Goal: Navigation & Orientation: Find specific page/section

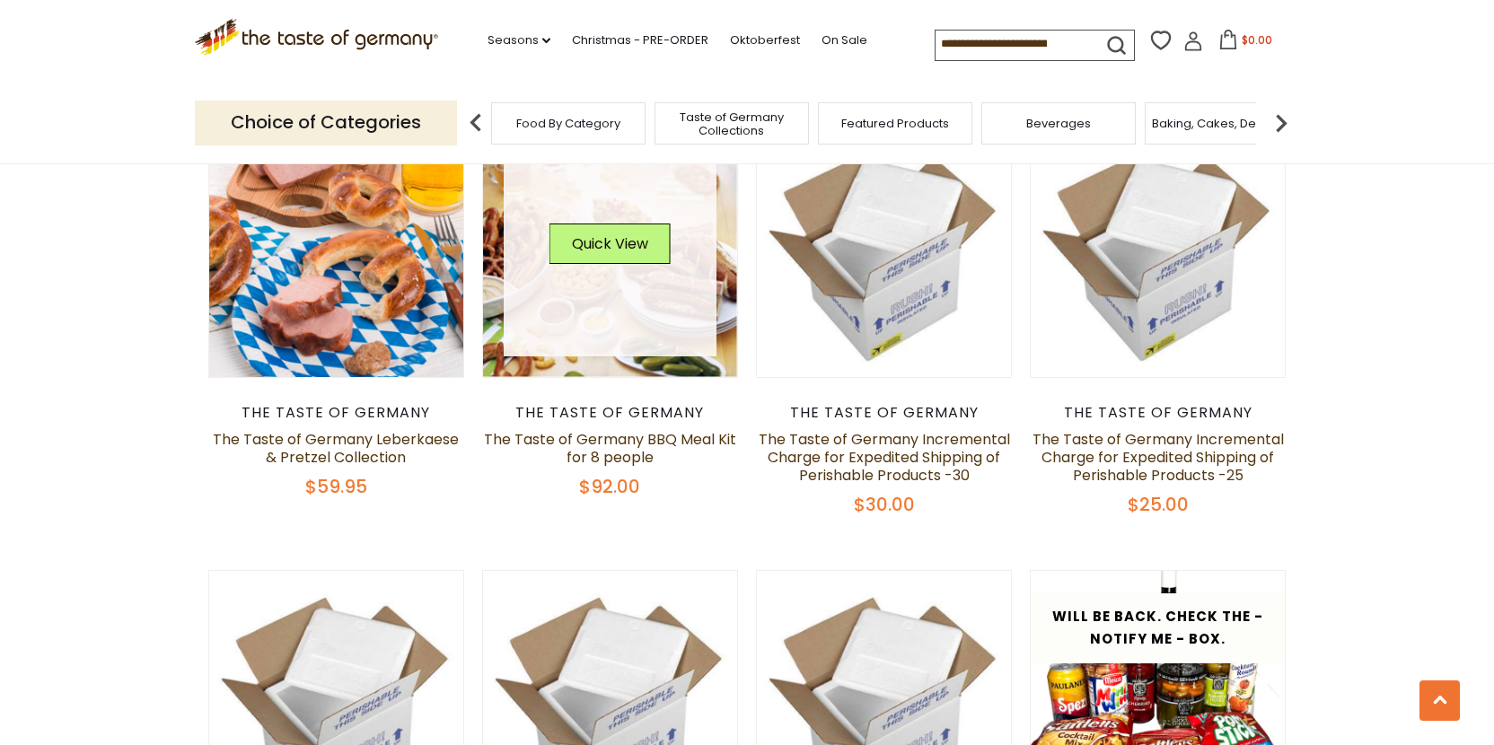
scroll to position [1138, 0]
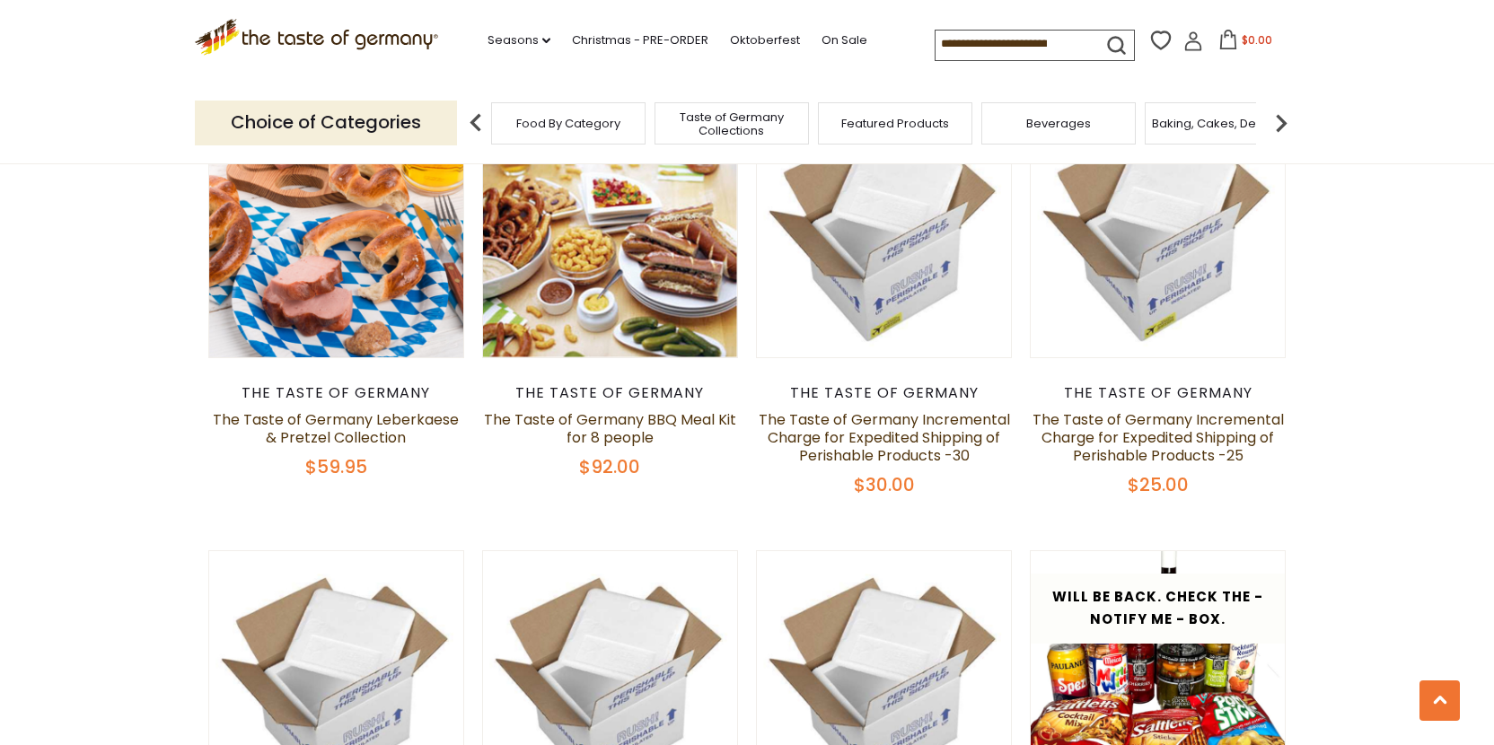
click at [434, 121] on p "Choice of Categories" at bounding box center [326, 123] width 262 height 44
click at [360, 118] on p "Choice of Categories" at bounding box center [326, 123] width 262 height 44
click at [570, 126] on span "Food By Category" at bounding box center [568, 123] width 104 height 13
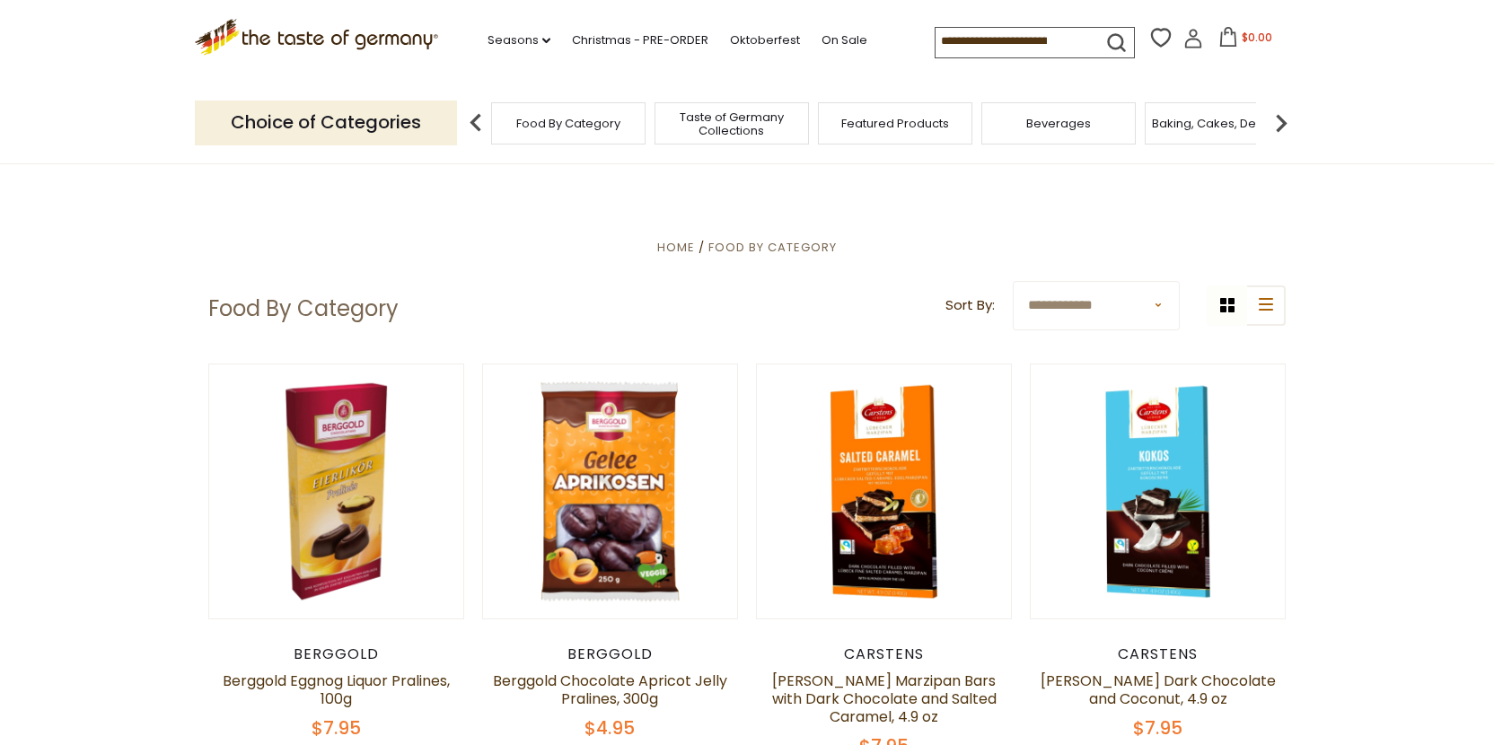
click at [691, 129] on span "Taste of Germany Collections" at bounding box center [732, 123] width 144 height 27
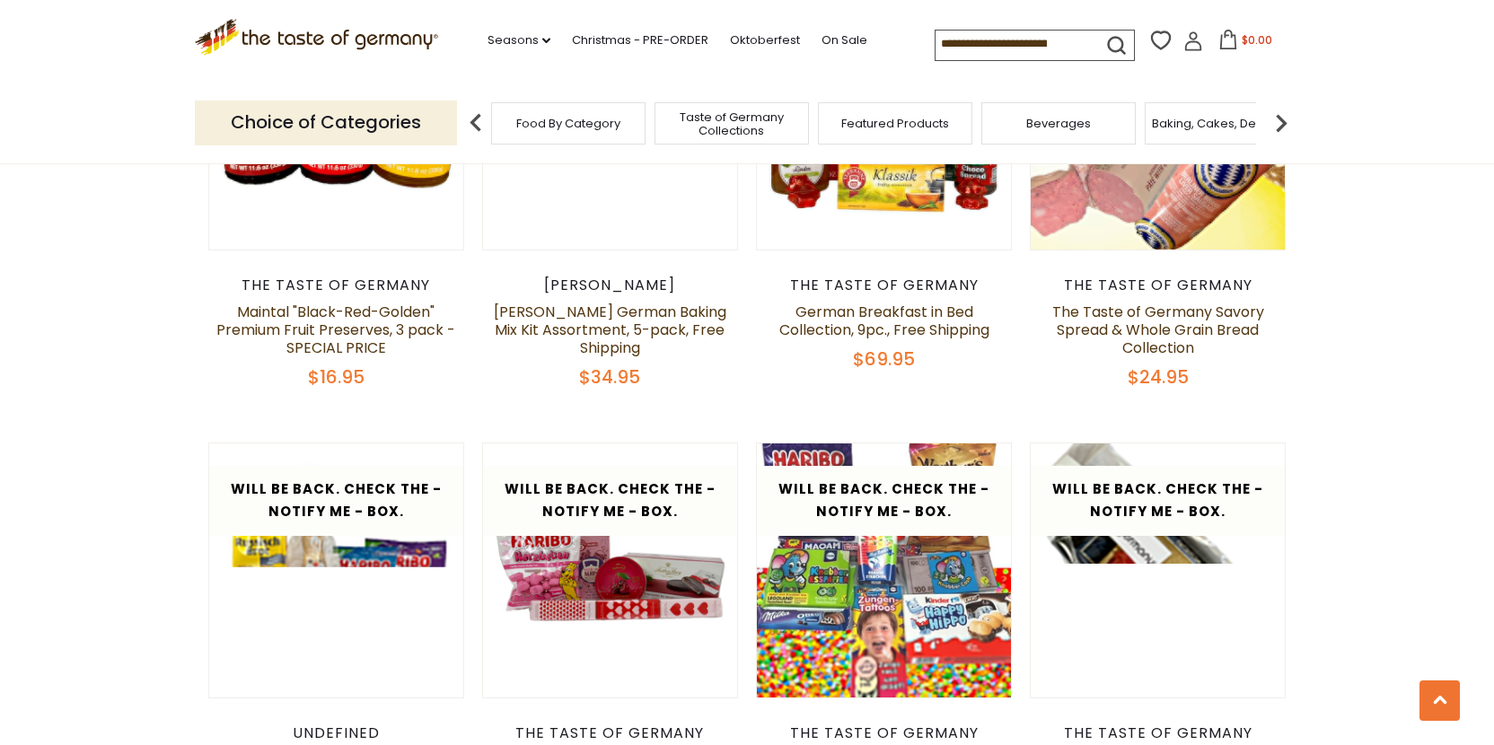
scroll to position [2590, 0]
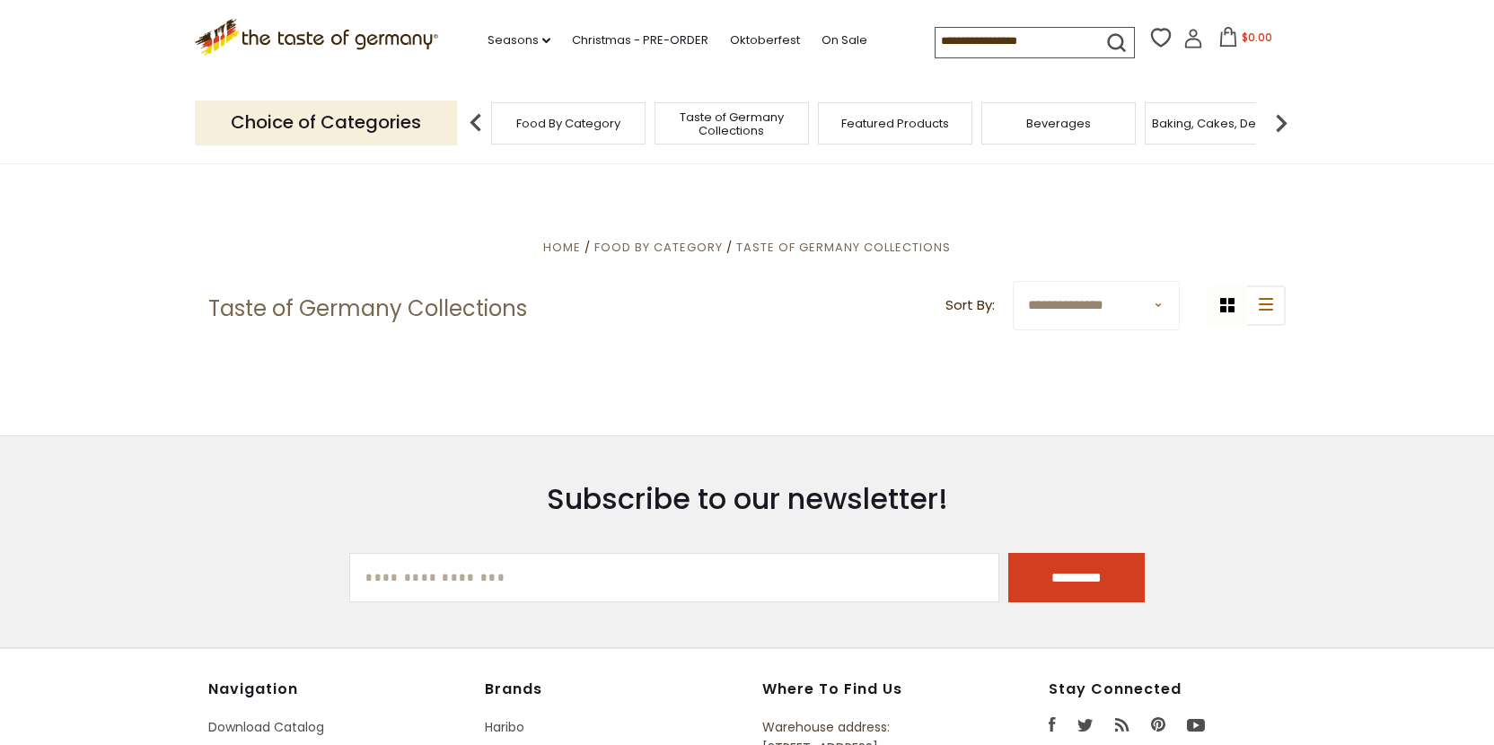
scroll to position [4890, 0]
